Goal: Transaction & Acquisition: Download file/media

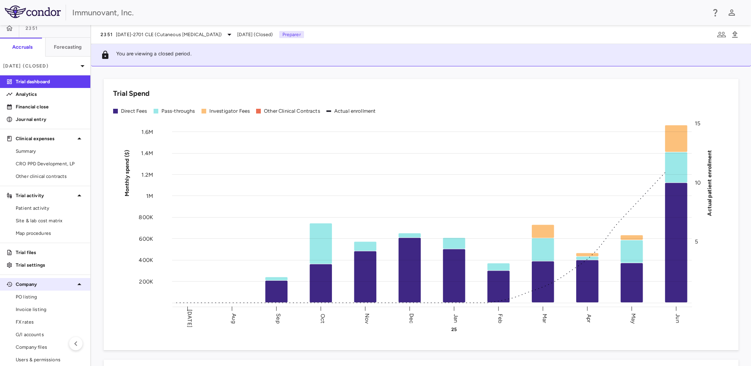
scroll to position [13, 0]
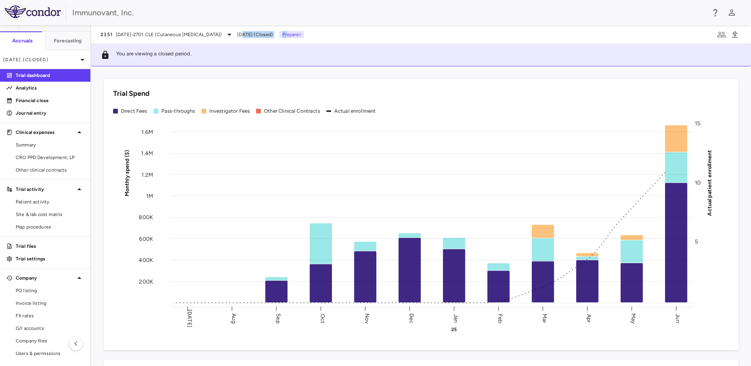
drag, startPoint x: 246, startPoint y: 33, endPoint x: 295, endPoint y: 34, distance: 49.1
click at [295, 34] on div "2351 [DATE]-2701 CLE (Cutaneous [MEDICAL_DATA]) [DATE] (Closed) Preparer" at bounding box center [203, 34] width 204 height 9
click at [41, 246] on p "Trial files" at bounding box center [50, 246] width 68 height 7
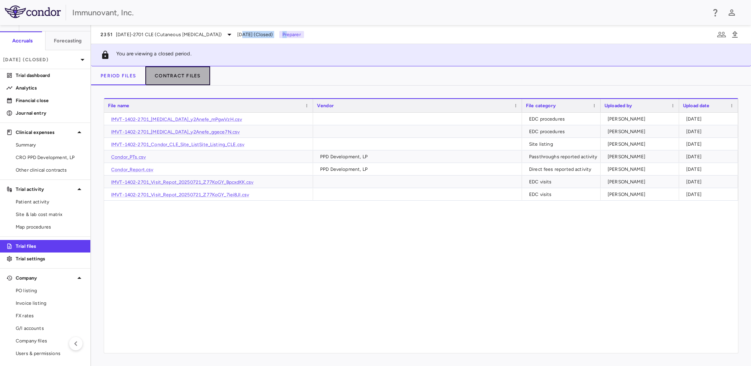
click at [194, 74] on button "Contract Files" at bounding box center [177, 75] width 65 height 19
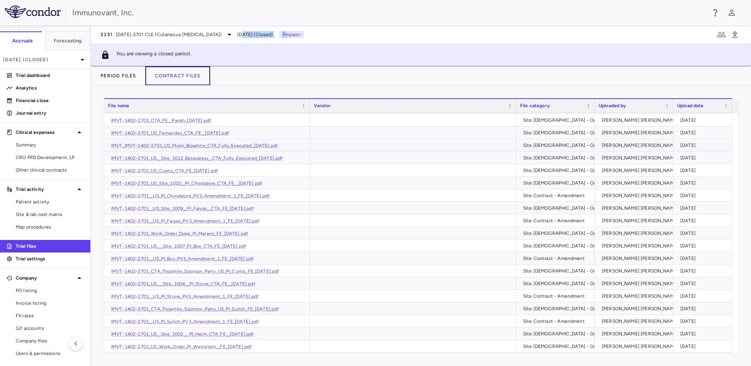
scroll to position [1243, 0]
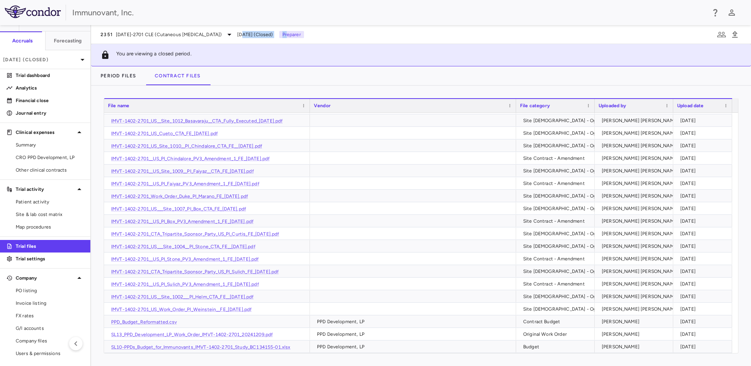
click at [20, 10] on img at bounding box center [33, 12] width 56 height 13
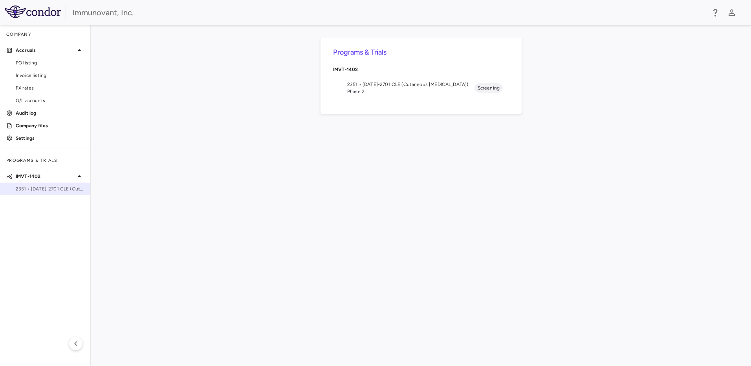
click at [34, 190] on span "2351 • 1402-2701 CLE (Cutaneous Lupus Erythematosus)" at bounding box center [50, 188] width 68 height 7
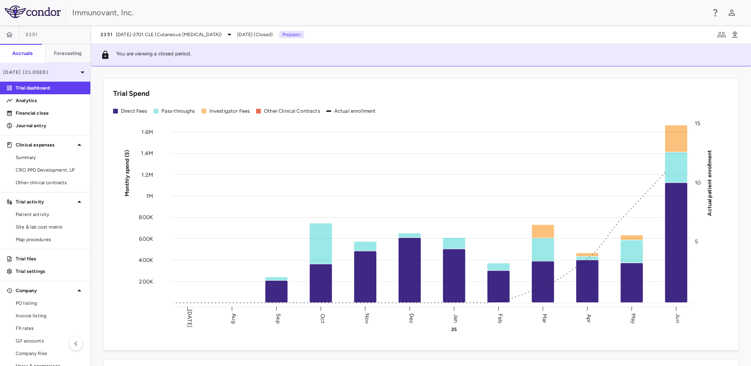
click at [78, 75] on icon at bounding box center [82, 72] width 9 height 9
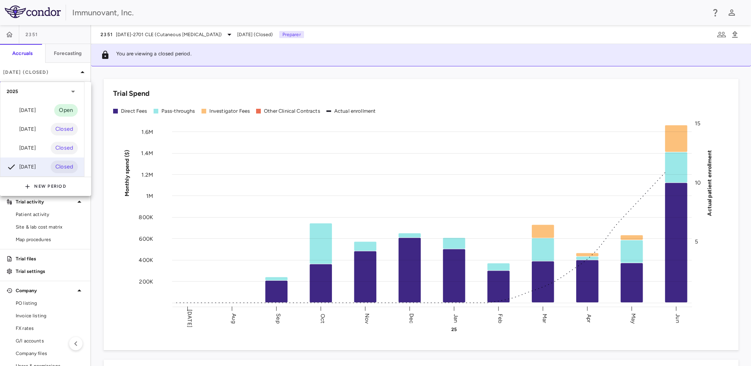
click at [50, 258] on div at bounding box center [375, 183] width 751 height 366
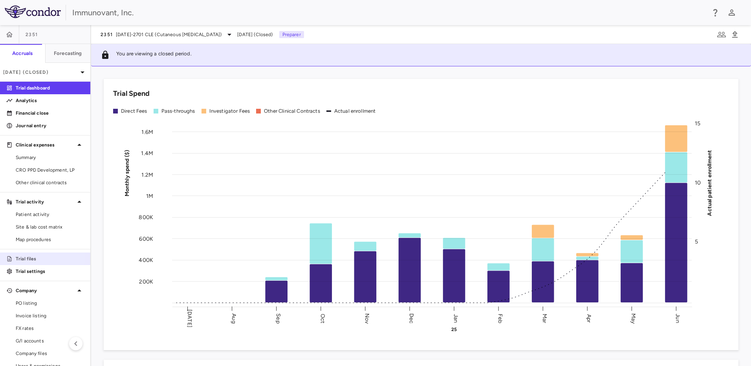
click at [21, 257] on p "Trial files" at bounding box center [50, 258] width 68 height 7
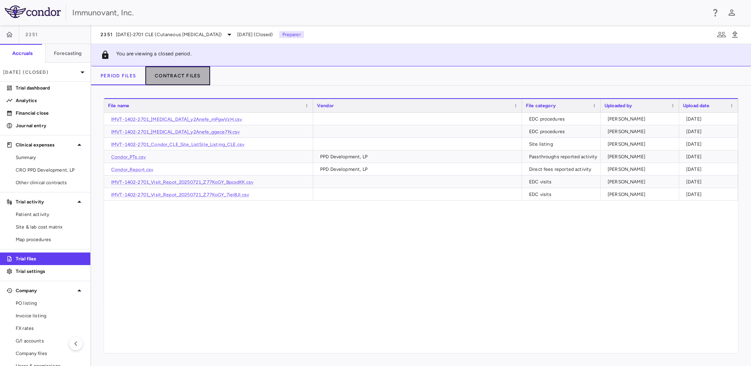
click at [189, 76] on button "Contract Files" at bounding box center [177, 75] width 65 height 19
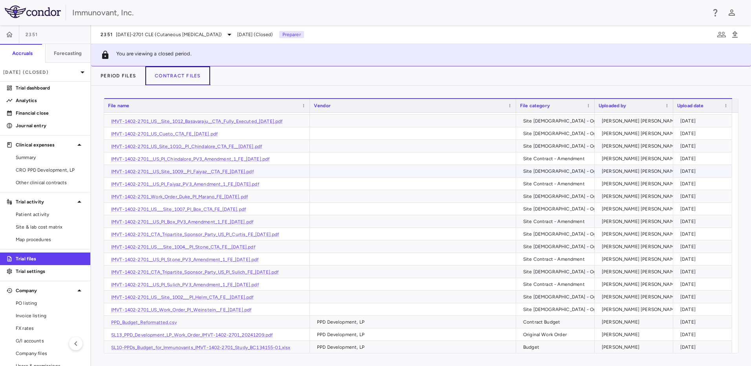
scroll to position [1243, 0]
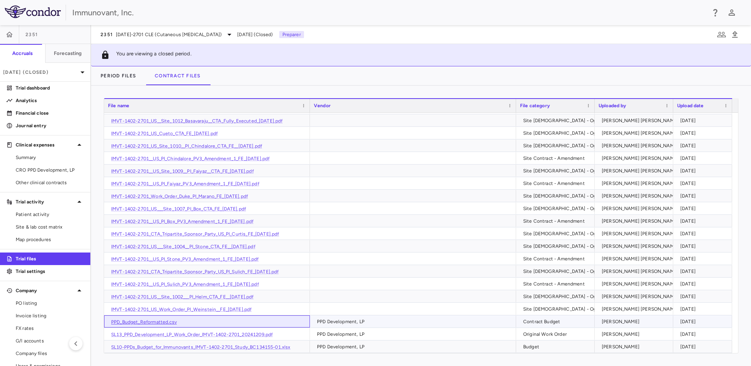
click at [165, 323] on link "PPD_Budget_Reformatted.csv" at bounding box center [144, 322] width 66 height 6
